Goal: Use online tool/utility: Utilize a website feature to perform a specific function

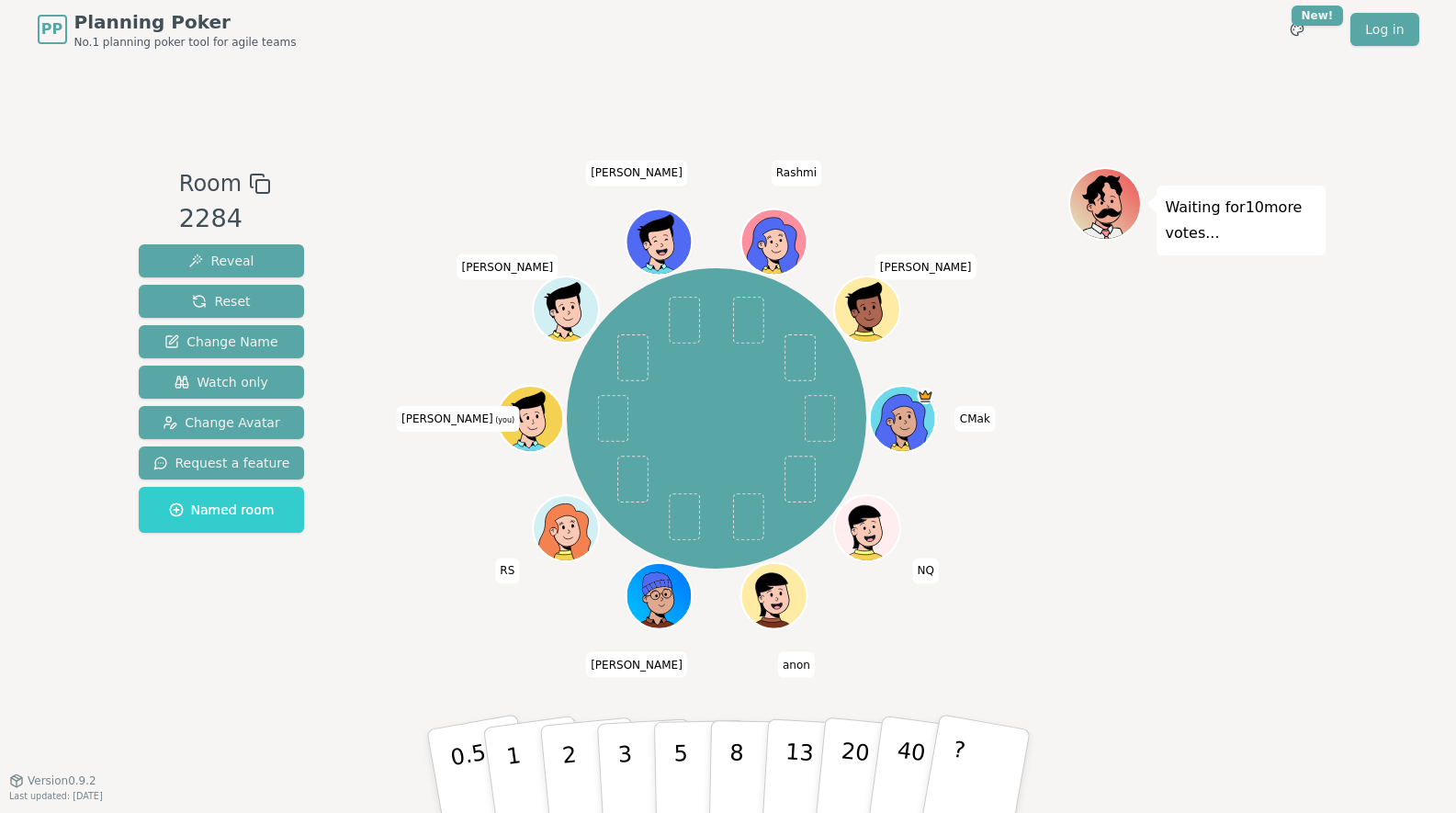
click at [520, 424] on icon at bounding box center [533, 429] width 32 height 11
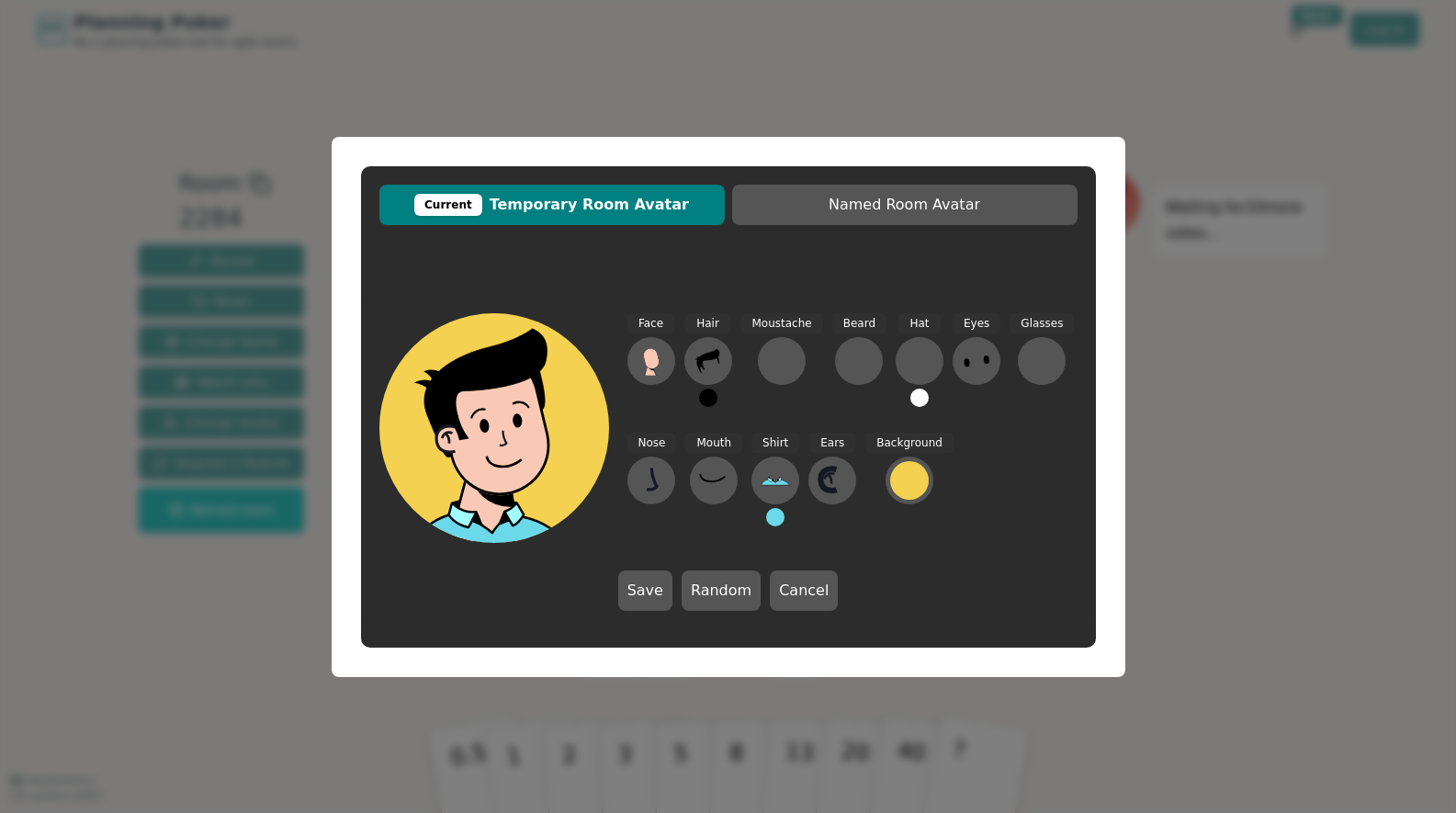
click at [712, 402] on button at bounding box center [709, 398] width 18 height 18
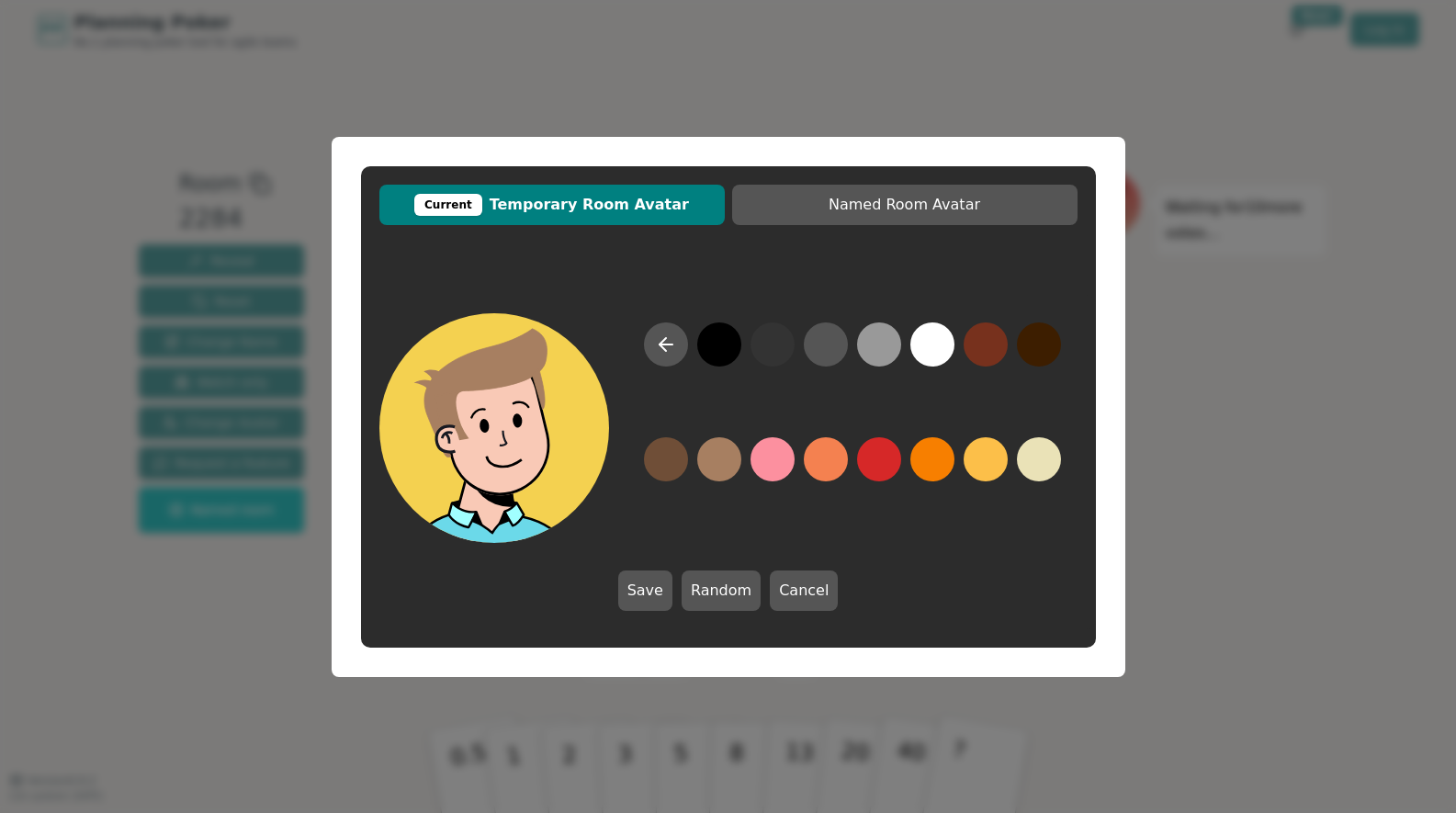
click at [710, 465] on button at bounding box center [720, 459] width 44 height 44
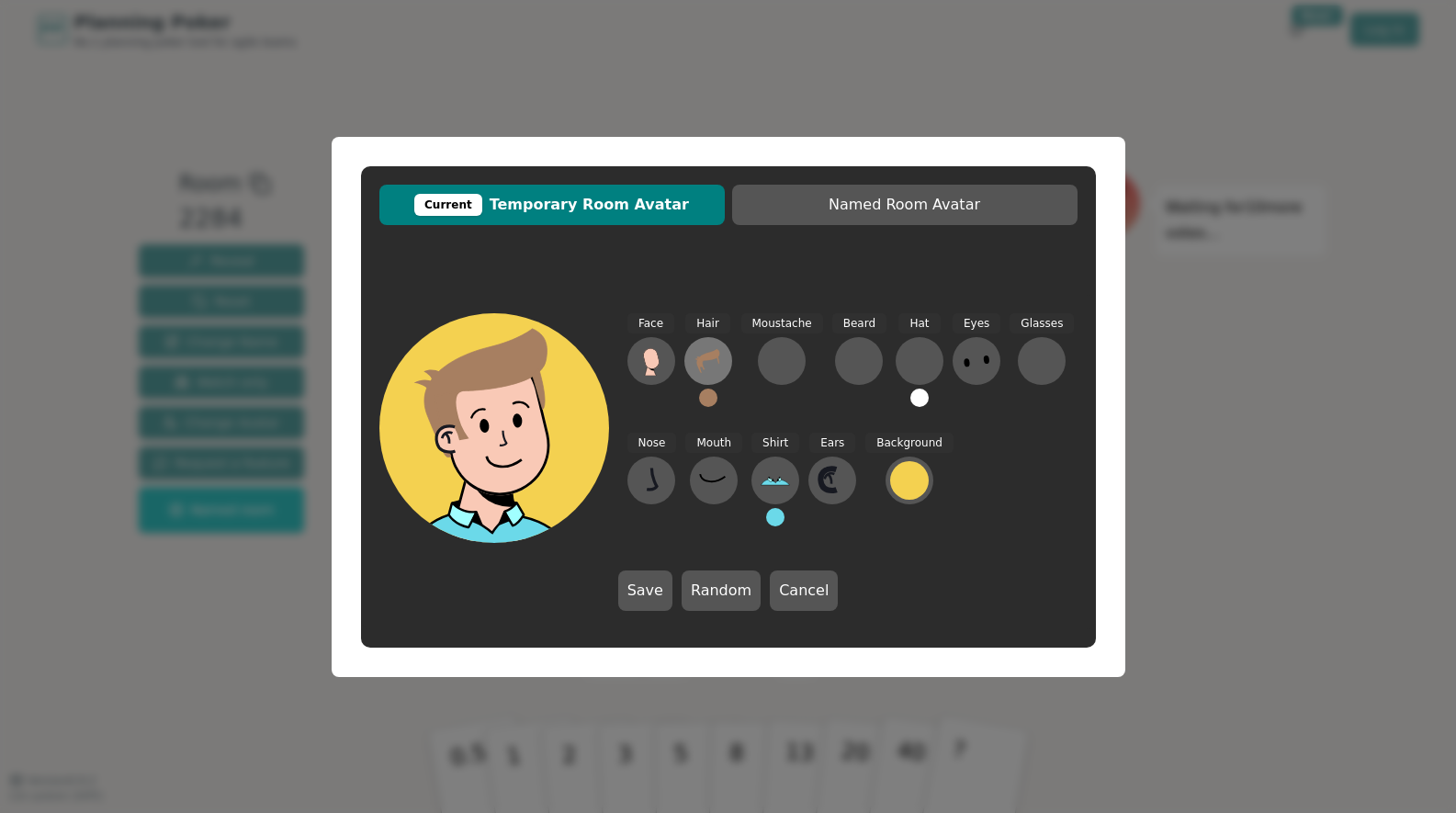
click at [697, 345] on button at bounding box center [709, 361] width 48 height 48
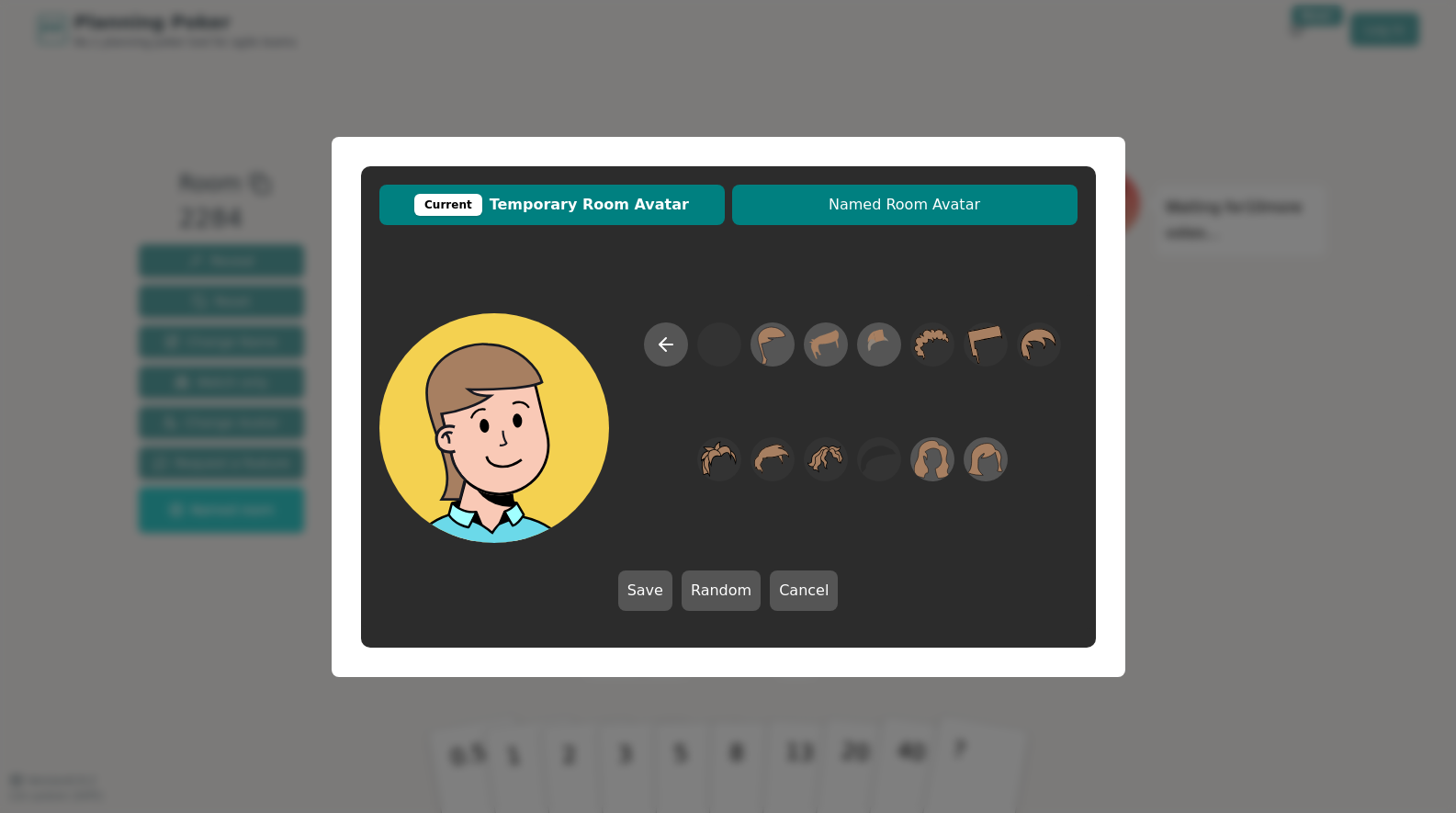
click at [861, 195] on span "Named Room Avatar" at bounding box center [904, 205] width 327 height 22
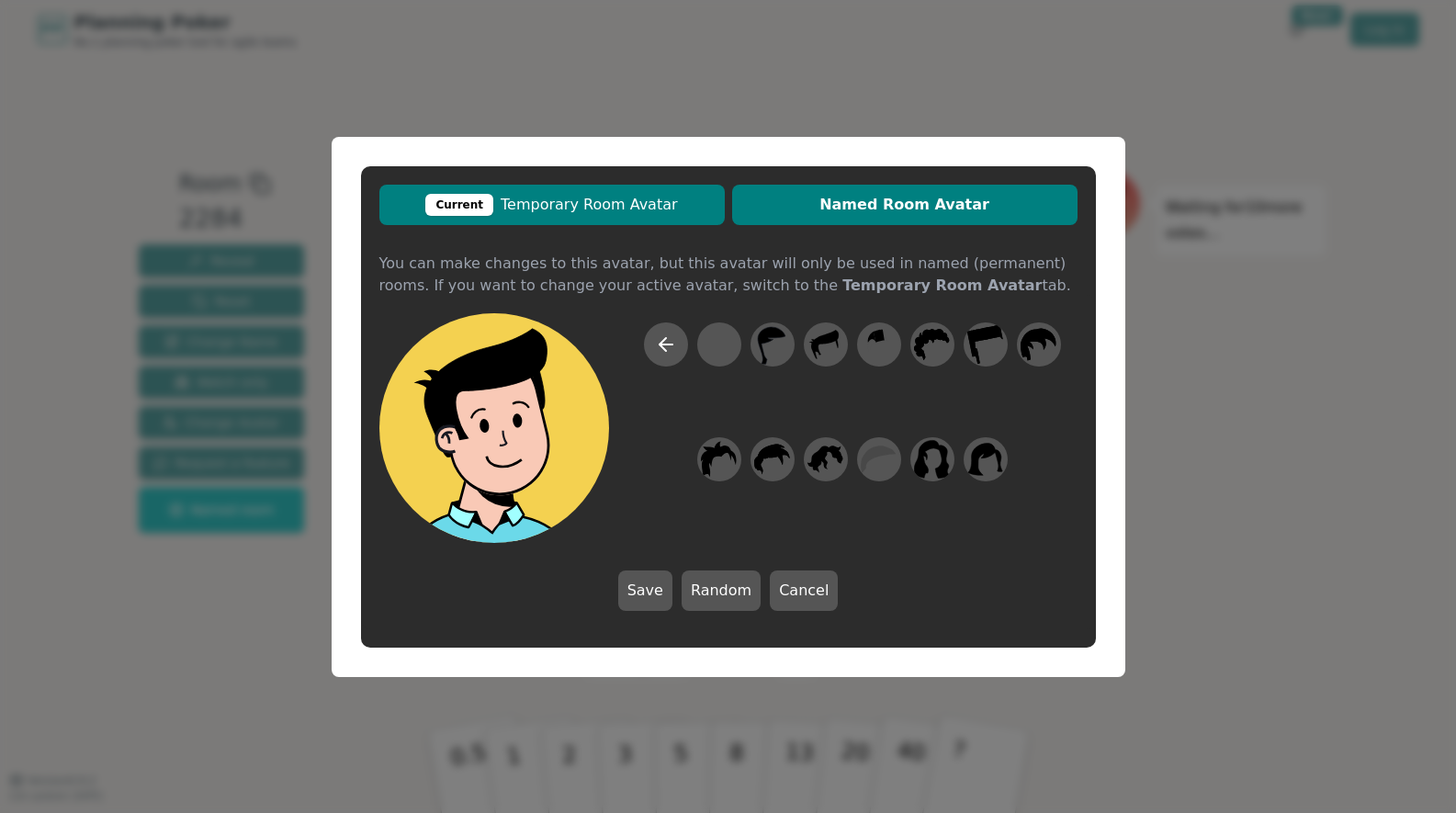
click at [617, 210] on span "Current Temporary Room Avatar" at bounding box center [551, 205] width 327 height 22
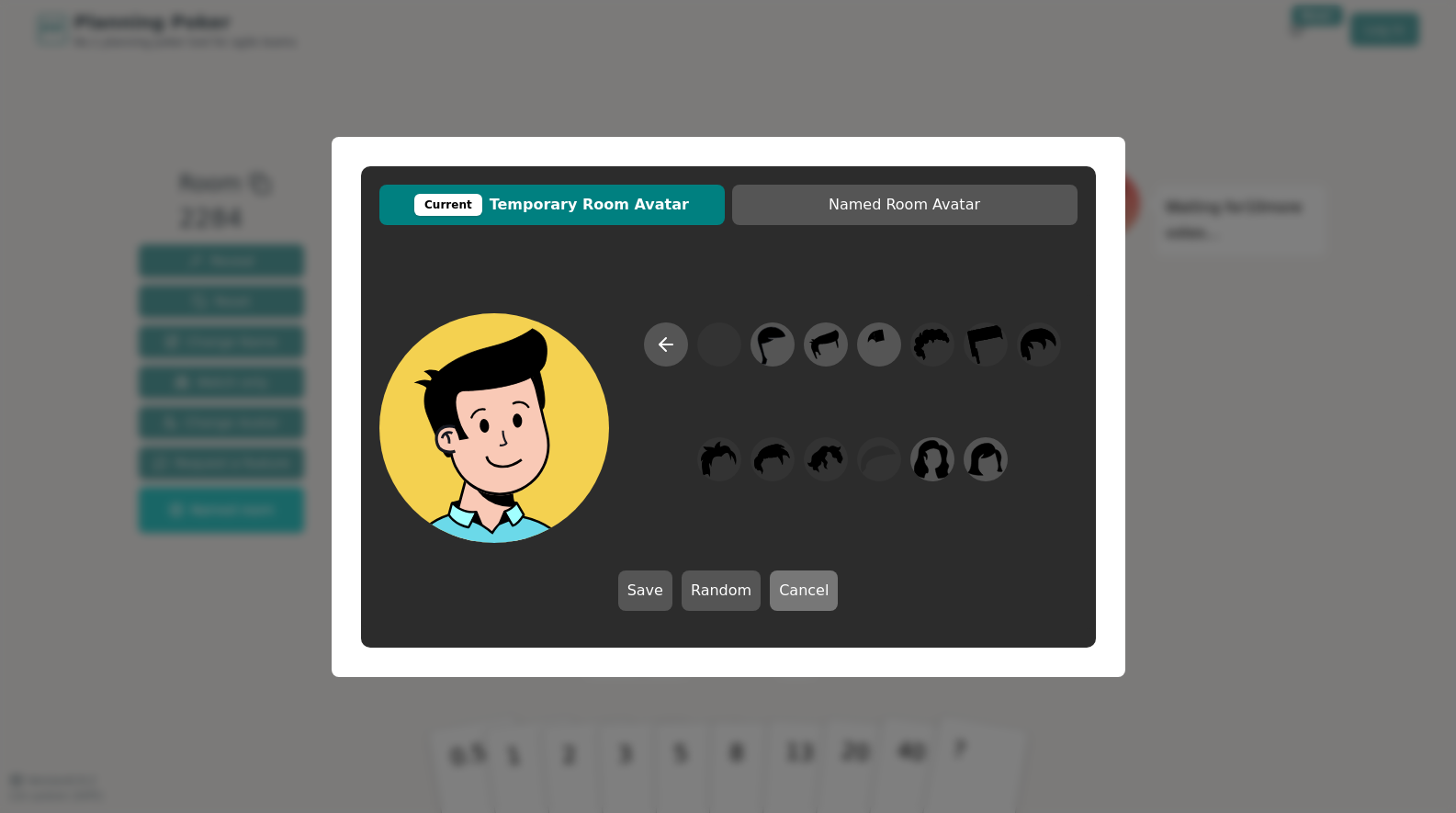
click at [798, 603] on button "Cancel" at bounding box center [803, 591] width 68 height 41
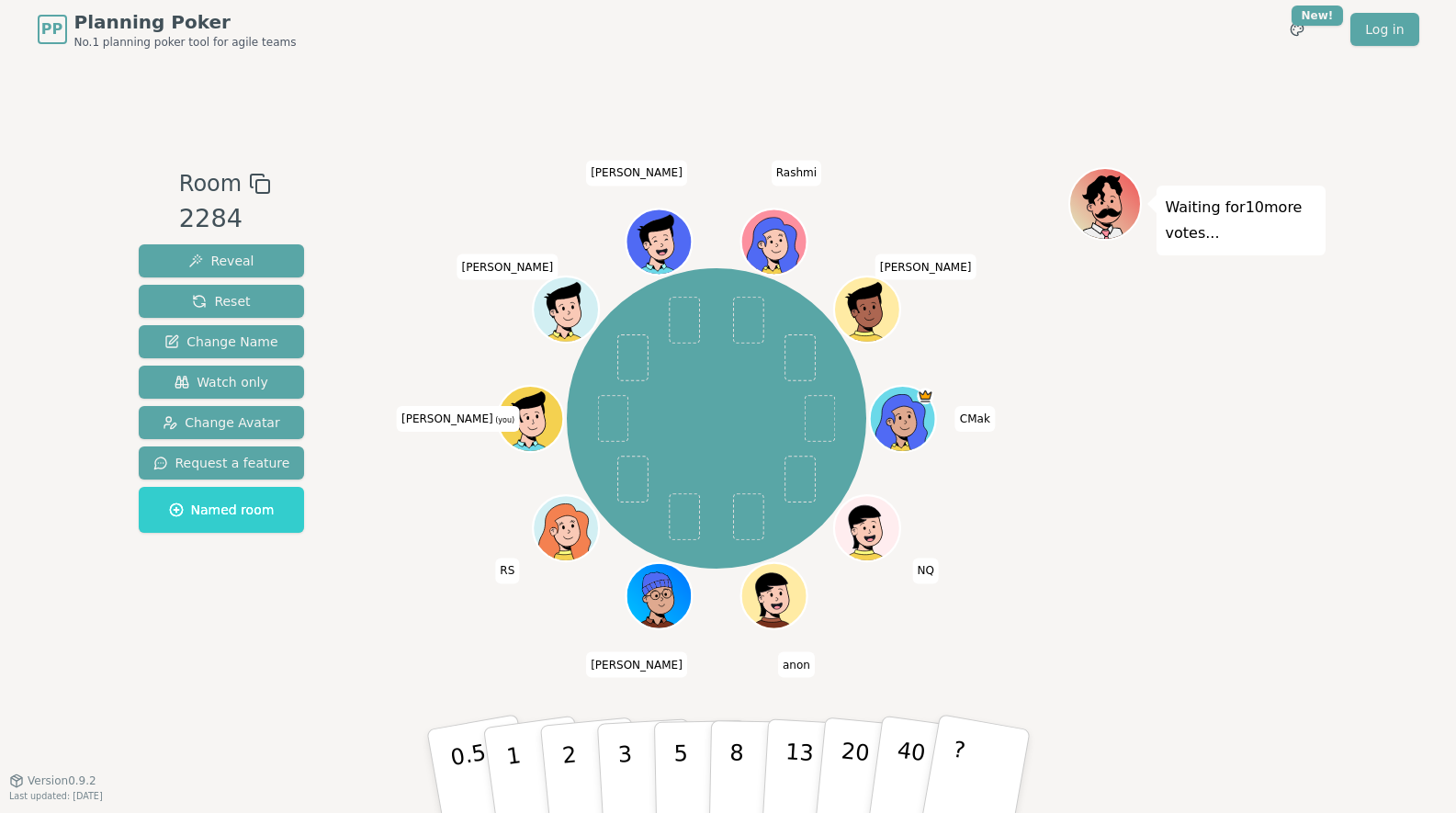
click at [526, 423] on div at bounding box center [533, 439] width 64 height 58
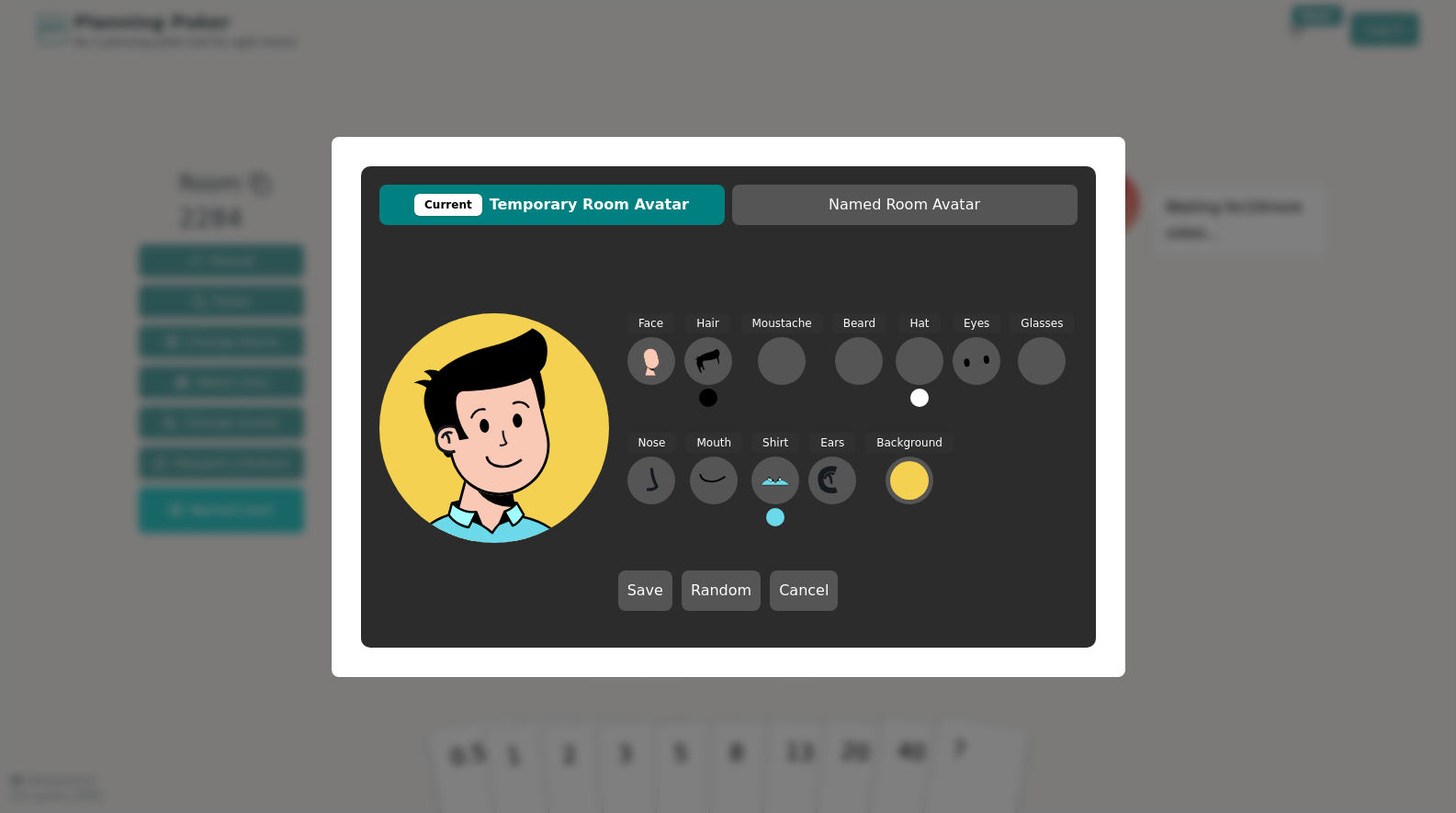
click at [707, 402] on button at bounding box center [709, 398] width 18 height 18
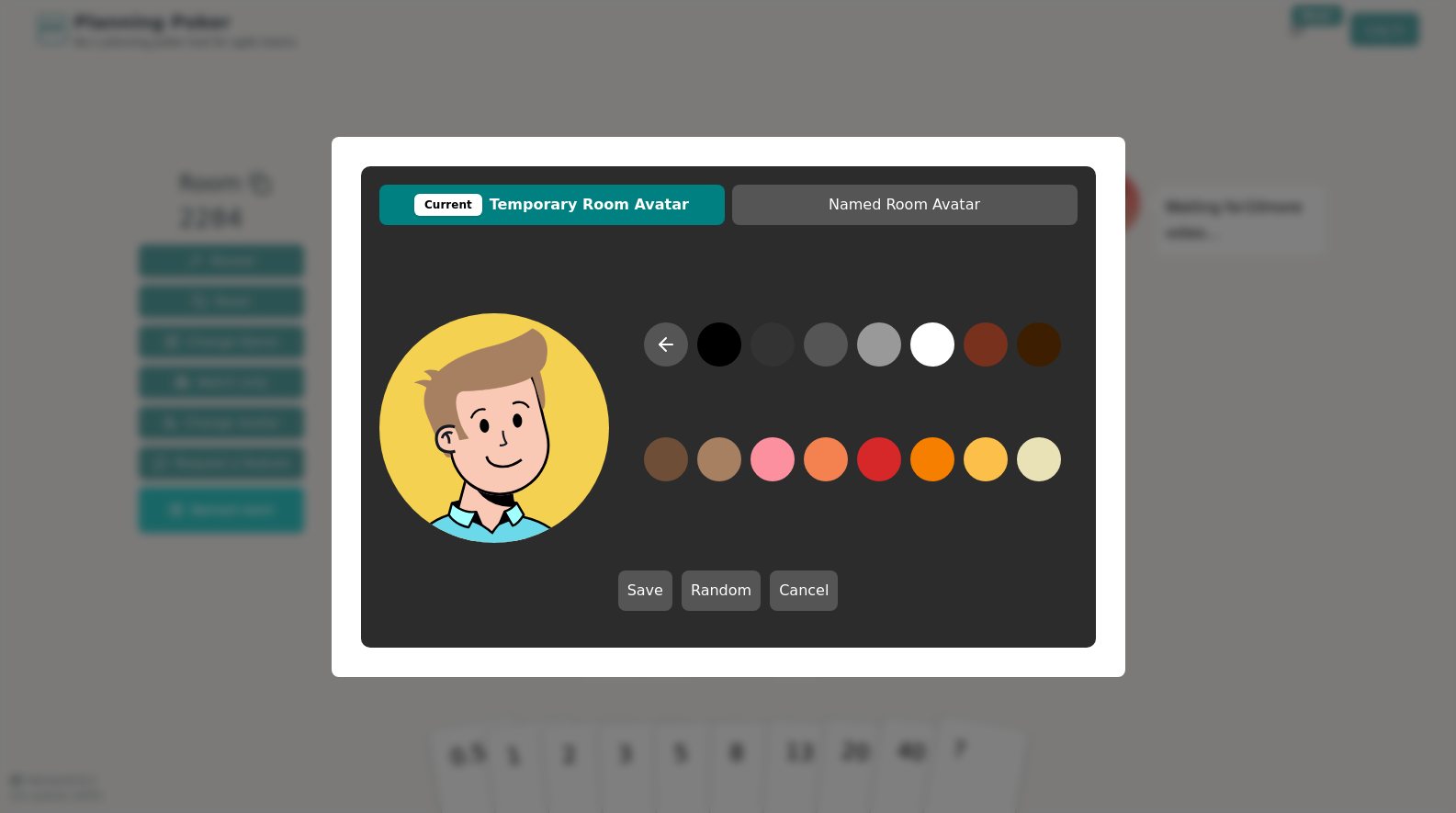
click at [711, 470] on button at bounding box center [720, 459] width 44 height 44
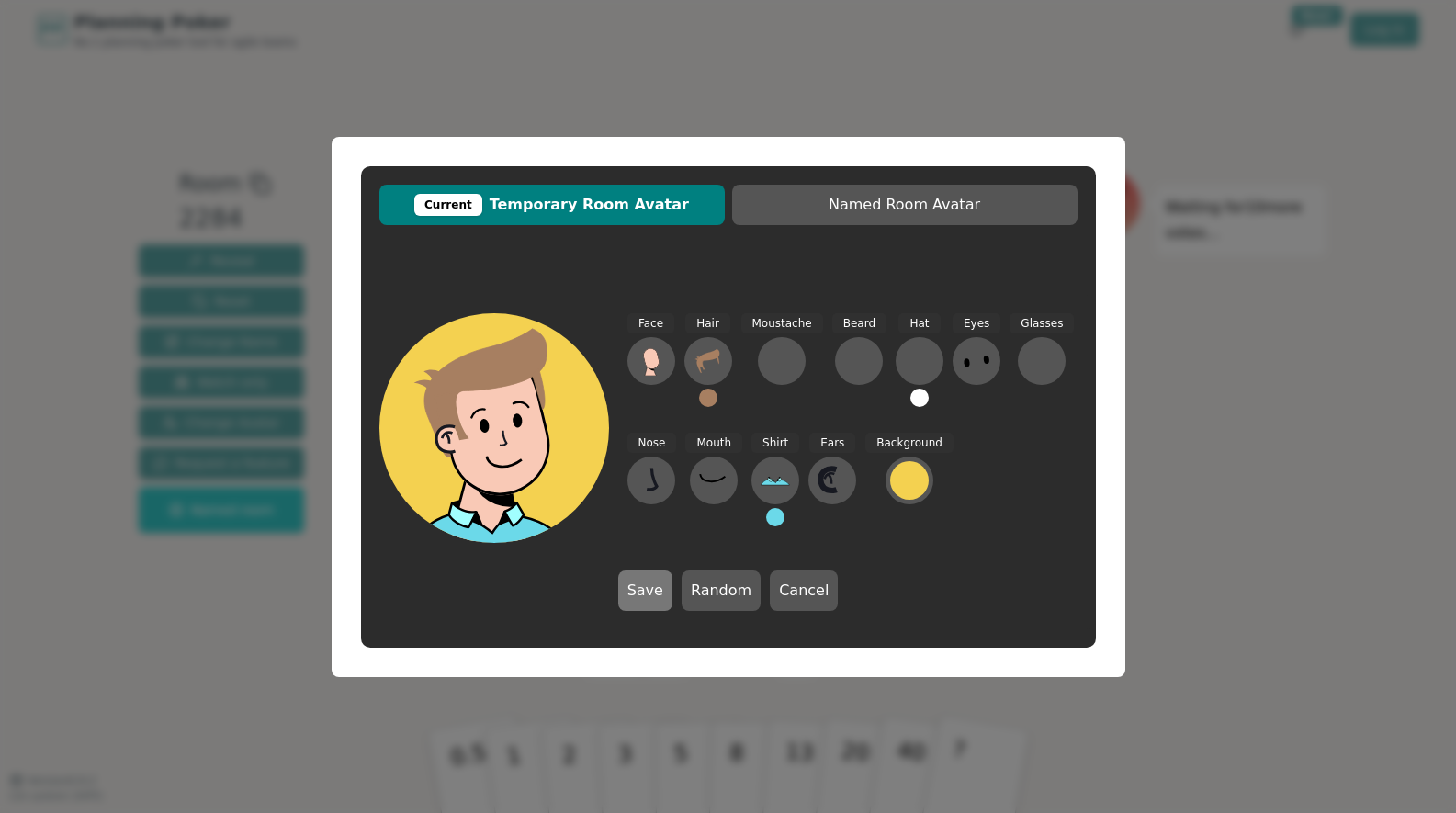
click at [644, 585] on button "Save" at bounding box center [645, 591] width 54 height 41
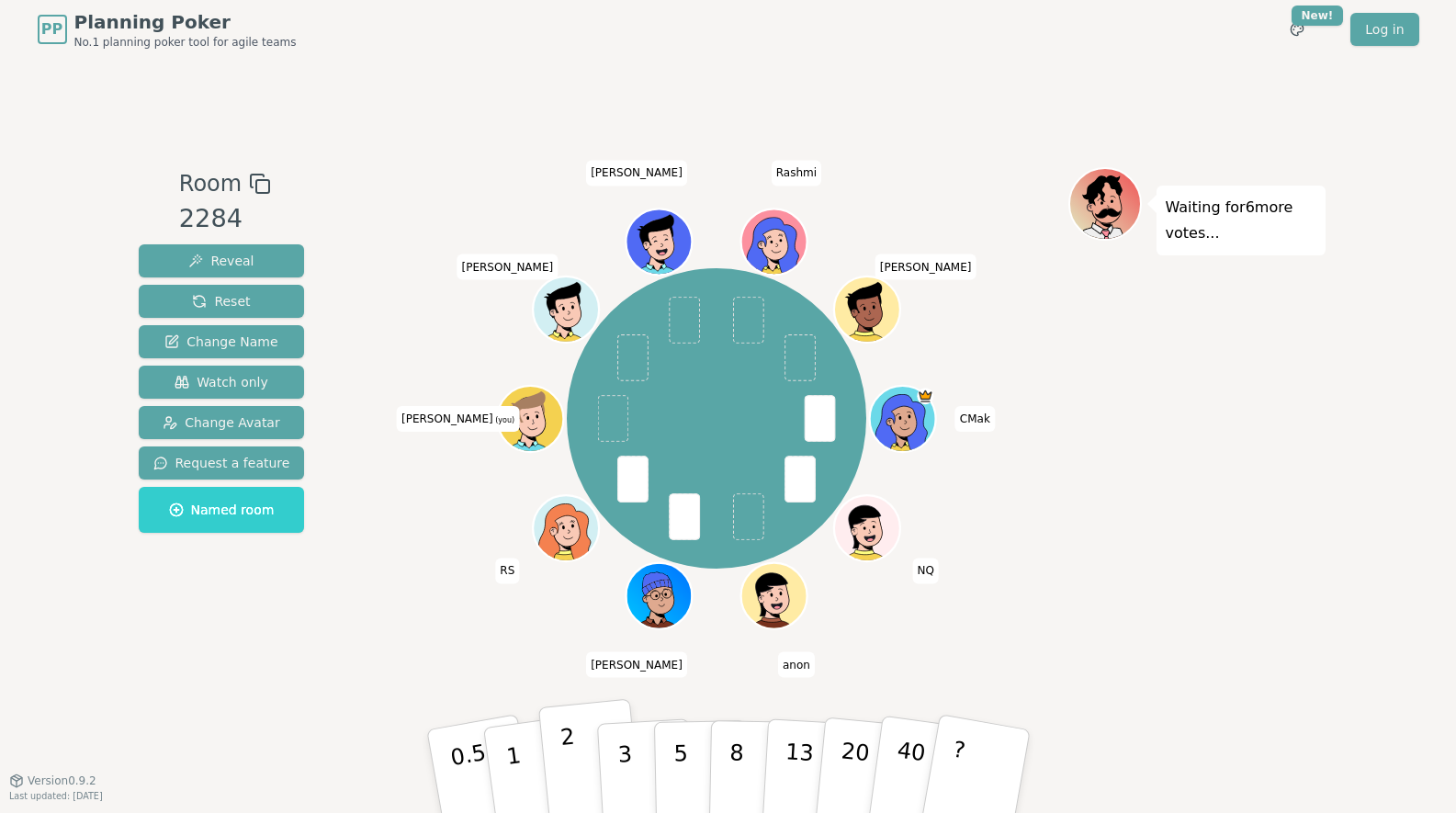
drag, startPoint x: 578, startPoint y: 762, endPoint x: 767, endPoint y: 675, distance: 208.1
click at [578, 762] on button "2" at bounding box center [590, 772] width 105 height 146
click at [629, 785] on p "3" at bounding box center [626, 773] width 20 height 100
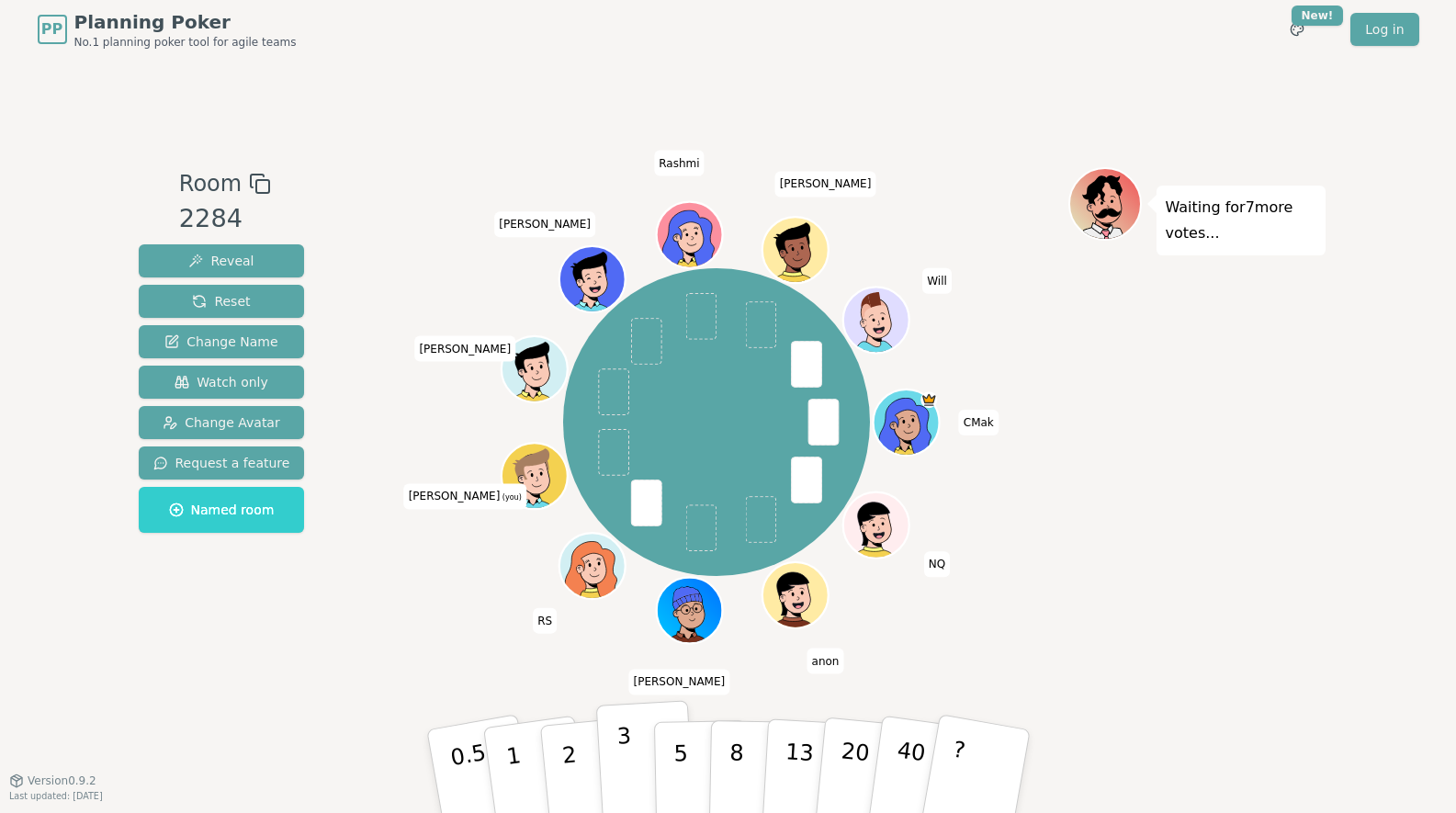
click at [641, 772] on button "3" at bounding box center [645, 772] width 100 height 144
click at [632, 761] on button "3" at bounding box center [645, 772] width 100 height 144
click at [523, 759] on button "1" at bounding box center [535, 772] width 110 height 149
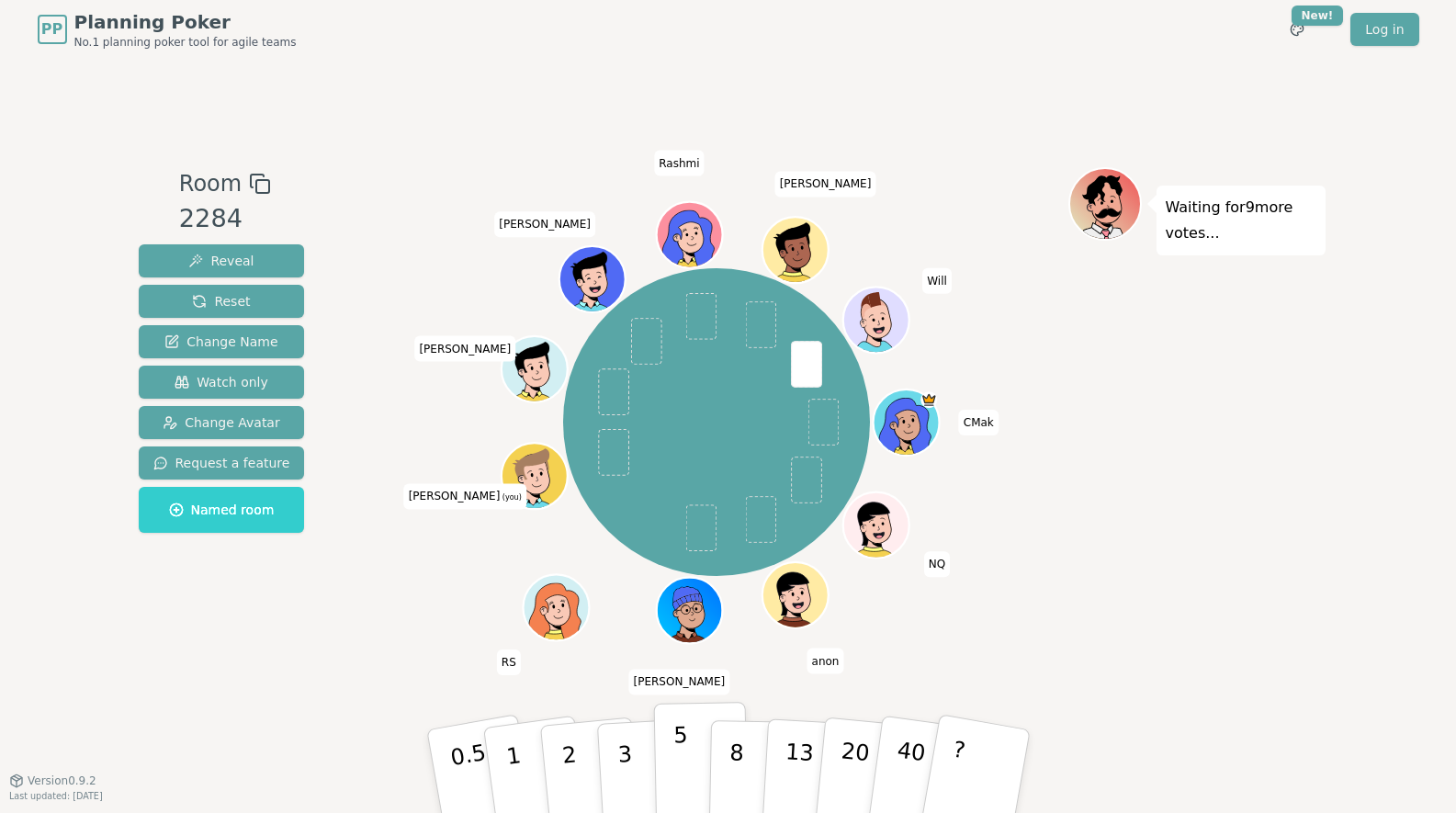
click at [669, 784] on button "5" at bounding box center [700, 772] width 95 height 140
